Goal: Information Seeking & Learning: Check status

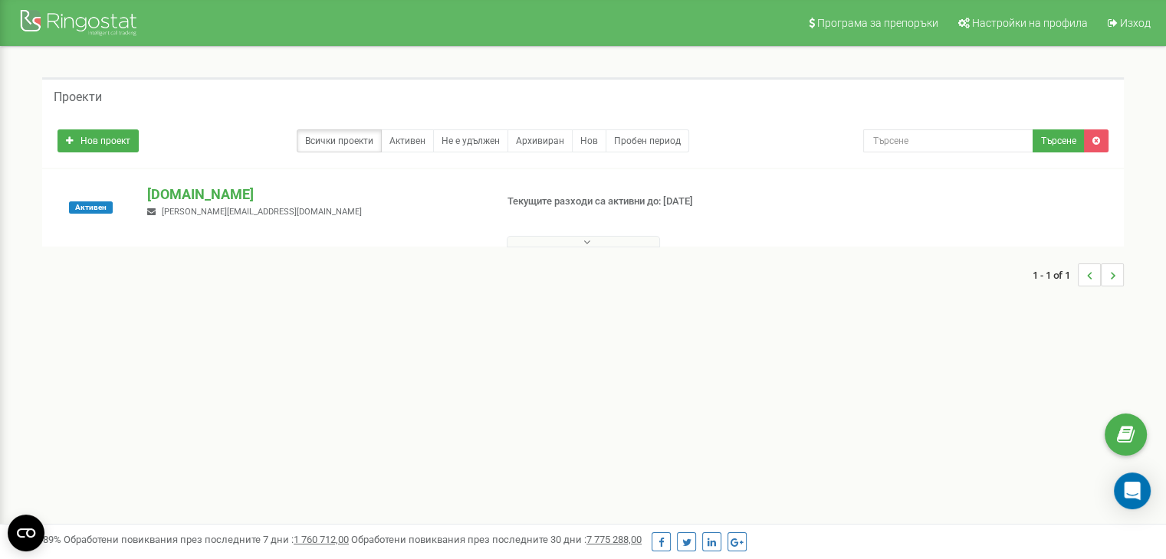
click at [595, 241] on button at bounding box center [583, 241] width 153 height 11
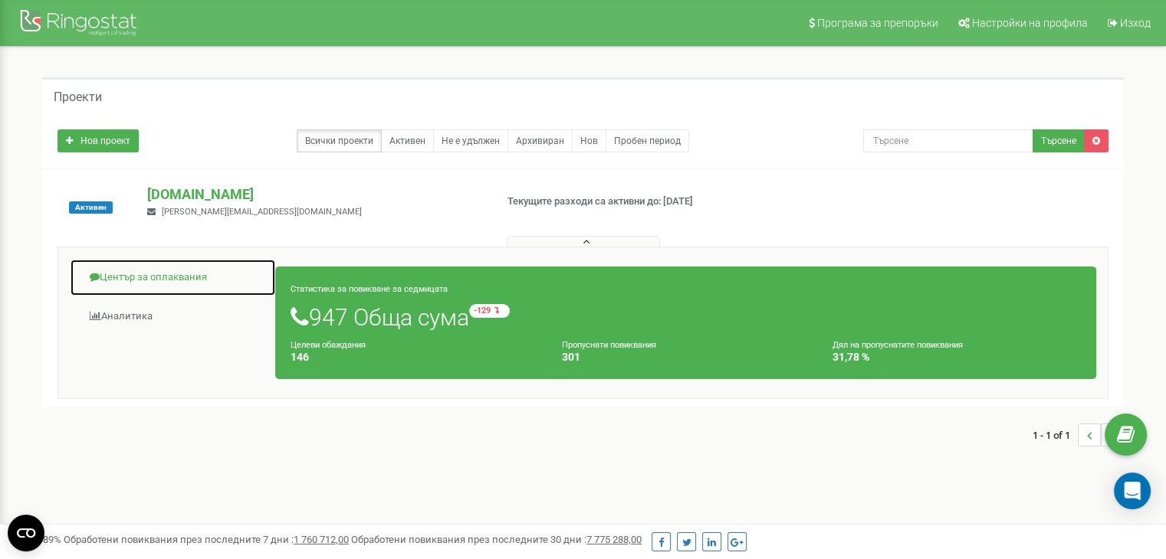
click at [172, 287] on link "Център за оплаквания" at bounding box center [173, 278] width 206 height 38
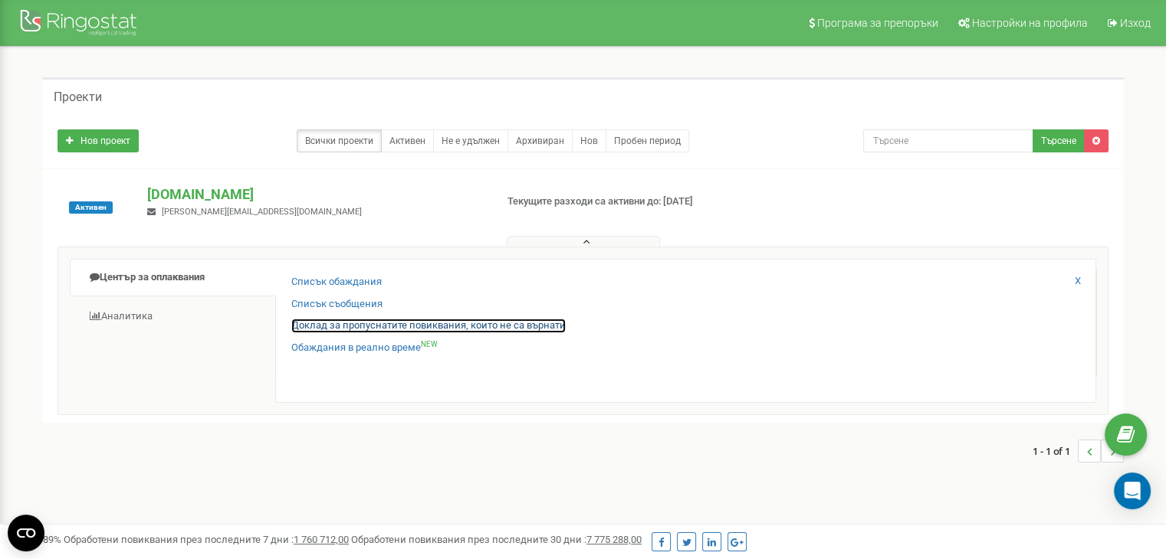
click at [364, 329] on link "Доклад за пропуснатите повиквания, които не са върнати" at bounding box center [428, 326] width 274 height 15
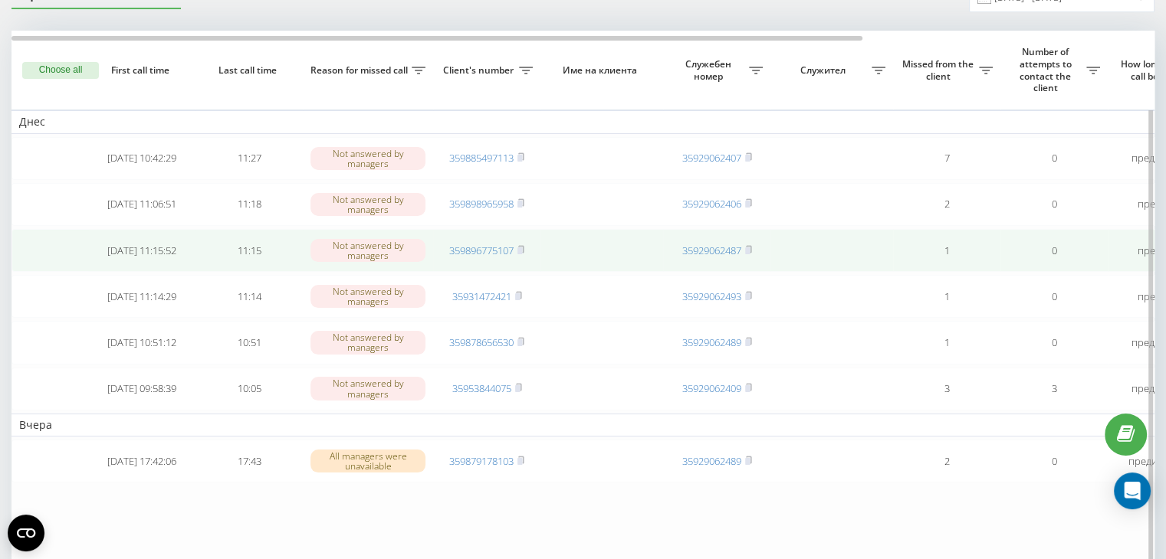
scroll to position [77, 0]
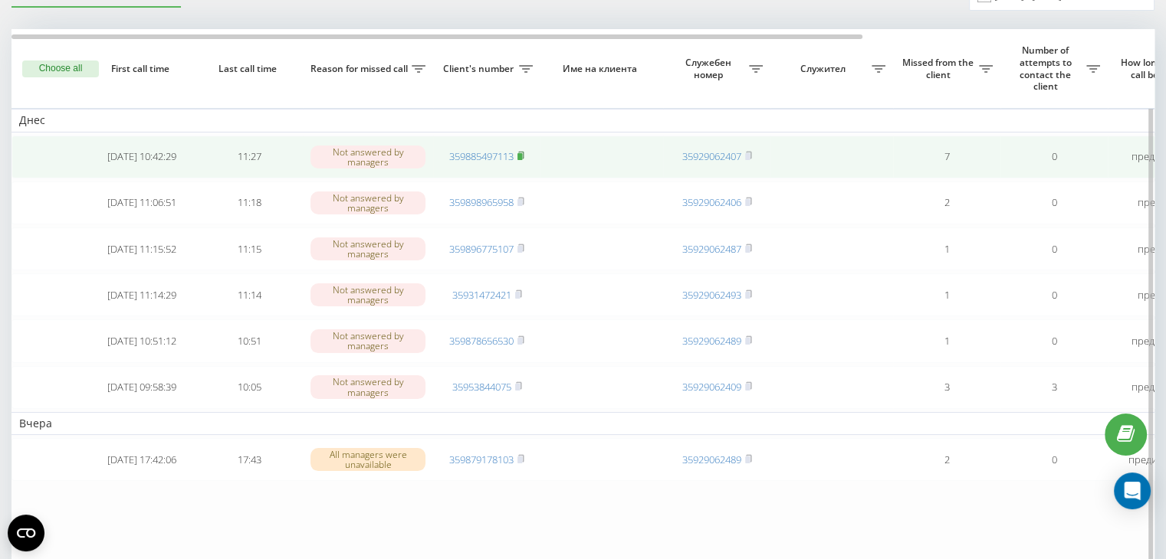
click at [522, 155] on rect at bounding box center [519, 156] width 5 height 7
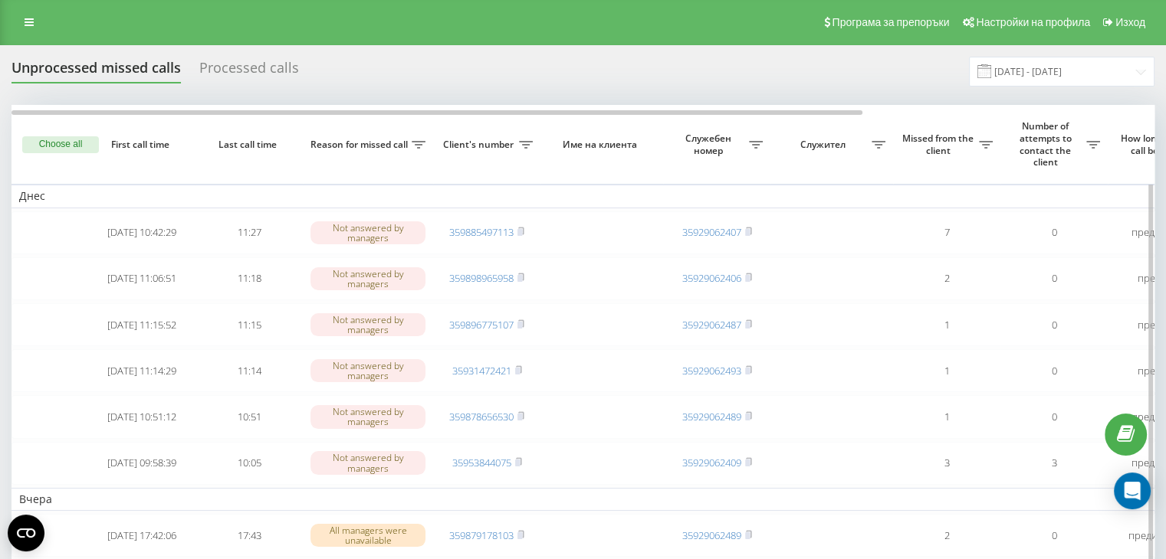
scroll to position [0, 0]
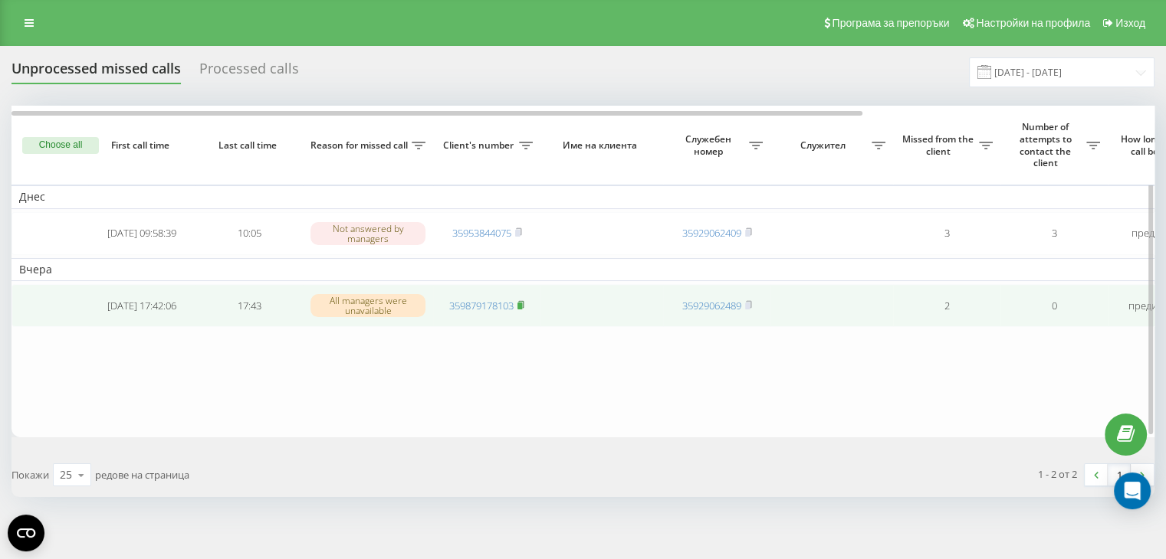
click at [524, 300] on icon at bounding box center [520, 304] width 7 height 9
